Goal: Information Seeking & Learning: Learn about a topic

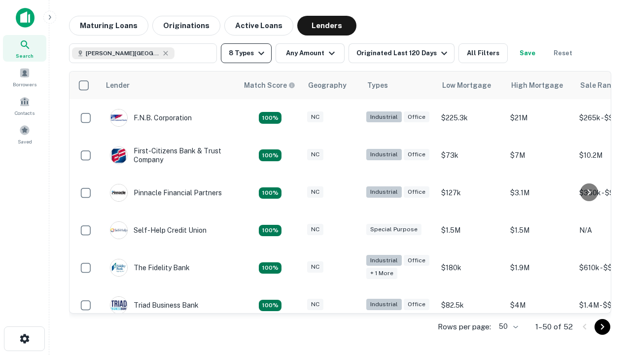
click at [246, 53] on button "8 Types" at bounding box center [246, 53] width 51 height 20
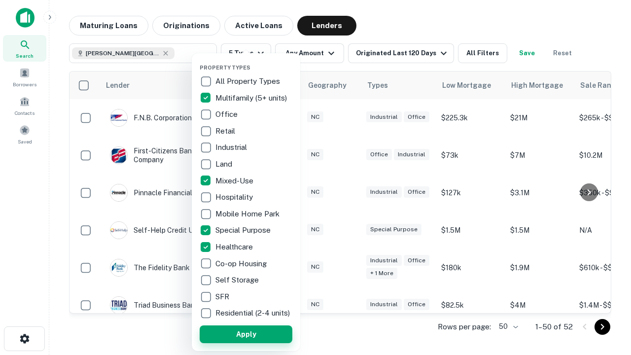
click at [246, 334] on button "Apply" at bounding box center [246, 334] width 93 height 18
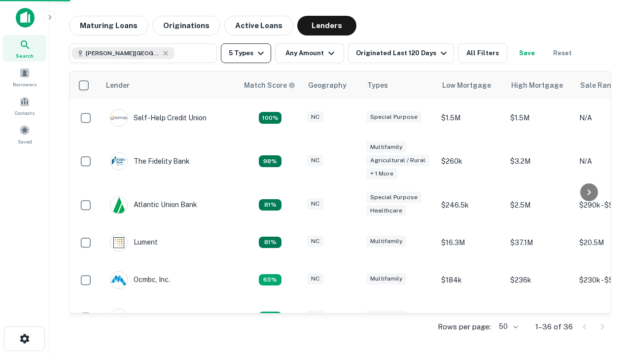
click at [246, 53] on button "5 Types" at bounding box center [246, 53] width 50 height 20
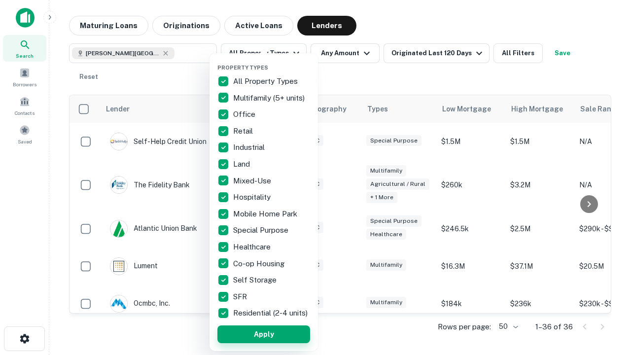
click at [264, 334] on button "Apply" at bounding box center [263, 334] width 93 height 18
